Goal: Information Seeking & Learning: Learn about a topic

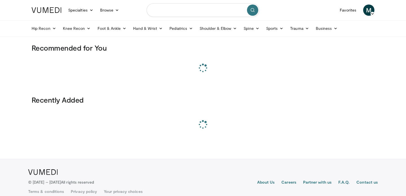
click at [170, 13] on input "Search topics, interventions" at bounding box center [203, 10] width 113 height 14
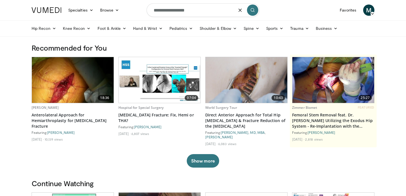
click at [173, 10] on input "**********" at bounding box center [203, 10] width 113 height 14
click at [202, 12] on input "**********" at bounding box center [203, 10] width 113 height 14
type input "**********"
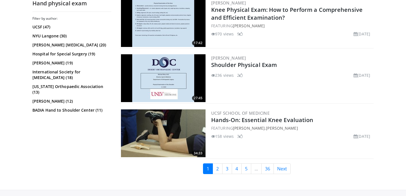
scroll to position [1429, 0]
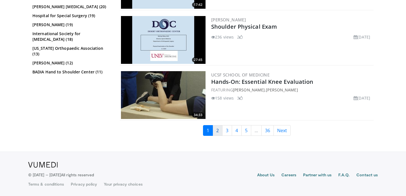
click at [219, 130] on link "2" at bounding box center [218, 130] width 10 height 11
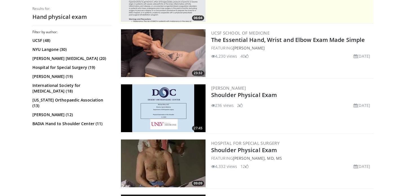
scroll to position [151, 0]
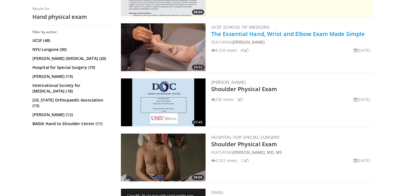
click at [268, 35] on link "The Essential Hand, Wrist and Elbow Exam Made Simple" at bounding box center [288, 34] width 154 height 8
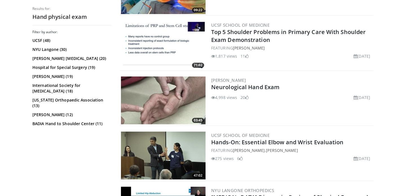
scroll to position [707, 0]
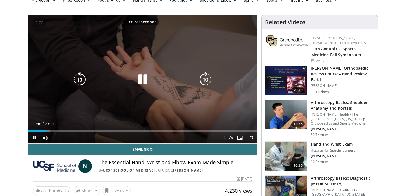
scroll to position [28, 0]
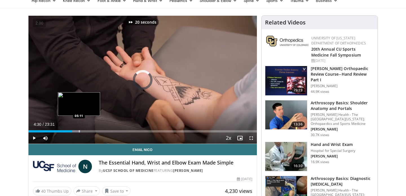
click at [79, 130] on div "Loaded : 22.68% 04:30 05:11" at bounding box center [142, 129] width 228 height 5
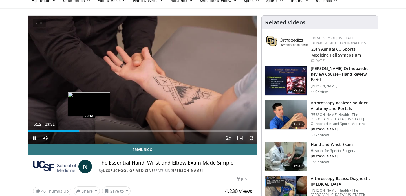
click at [89, 130] on div "Loaded : 22.68% 05:12 06:12" at bounding box center [142, 129] width 228 height 5
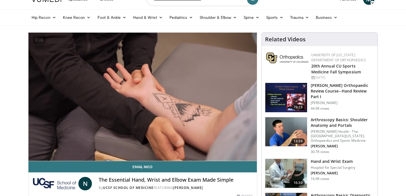
scroll to position [4, 0]
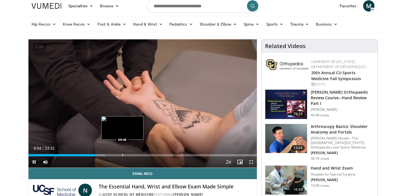
click at [122, 154] on div "Progress Bar" at bounding box center [122, 155] width 1 height 2
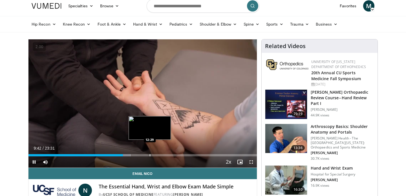
click at [149, 154] on div "Loaded : 44.65% 09:43 12:29" at bounding box center [142, 153] width 228 height 5
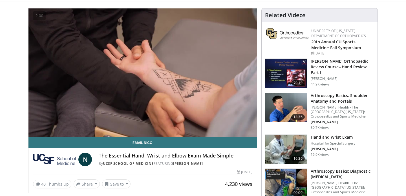
scroll to position [36, 0]
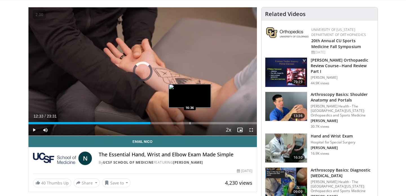
click at [190, 120] on div "Loaded : 0.00% 12:13 16:36" at bounding box center [142, 121] width 228 height 5
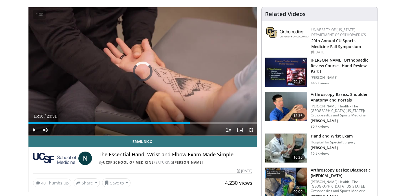
drag, startPoint x: 92, startPoint y: 121, endPoint x: 0, endPoint y: 121, distance: 91.6
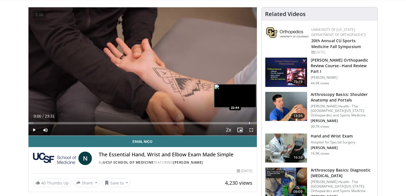
click at [249, 123] on div "Progress Bar" at bounding box center [249, 123] width 1 height 2
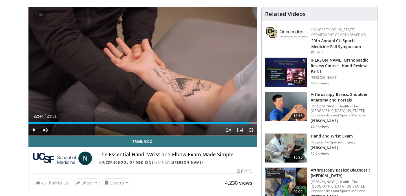
click at [104, 153] on h4 "The Essential Hand, Wrist and Elbow Exam Made Simple" at bounding box center [175, 155] width 153 height 6
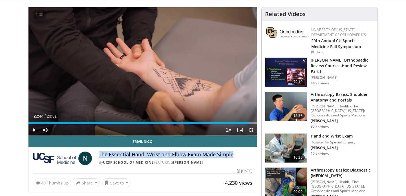
drag, startPoint x: 104, startPoint y: 153, endPoint x: 222, endPoint y: 156, distance: 117.6
click at [222, 156] on h4 "The Essential Hand, Wrist and Elbow Exam Made Simple" at bounding box center [175, 155] width 153 height 6
copy h4 "The Essential Hand, Wrist and Elbow Exam Made Simple"
